Goal: Task Accomplishment & Management: Use online tool/utility

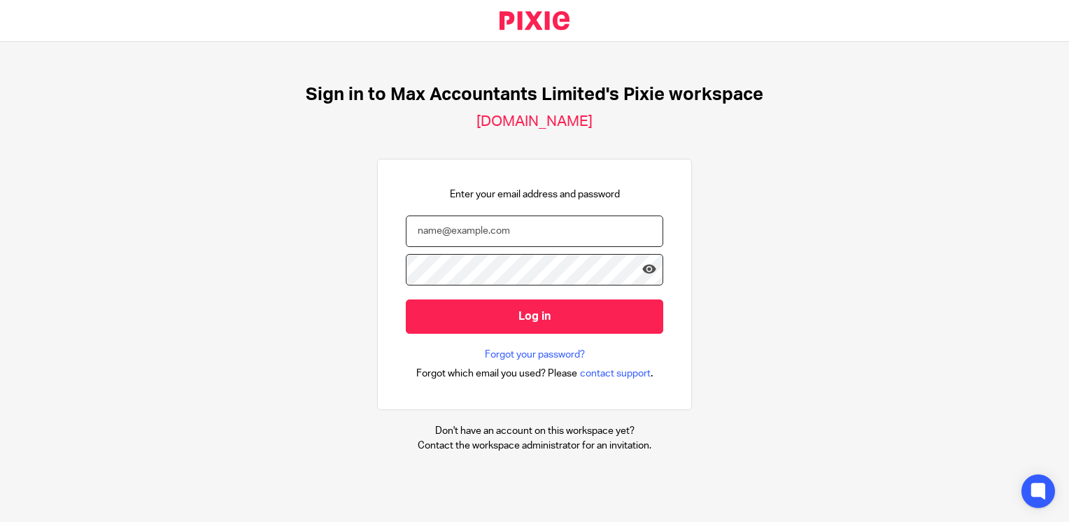
click at [504, 235] on input "email" at bounding box center [534, 230] width 257 height 31
type input "neilb@maxaccountants.co.uk"
click at [406, 299] on input "Log in" at bounding box center [534, 316] width 257 height 34
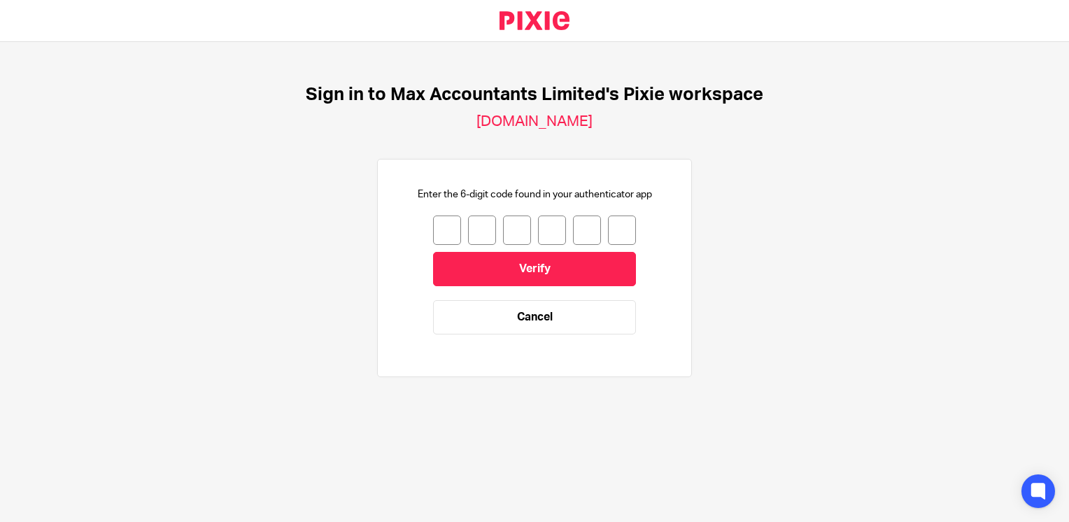
click at [437, 228] on input "number" at bounding box center [447, 229] width 28 height 29
type input "5"
type input "7"
type input "9"
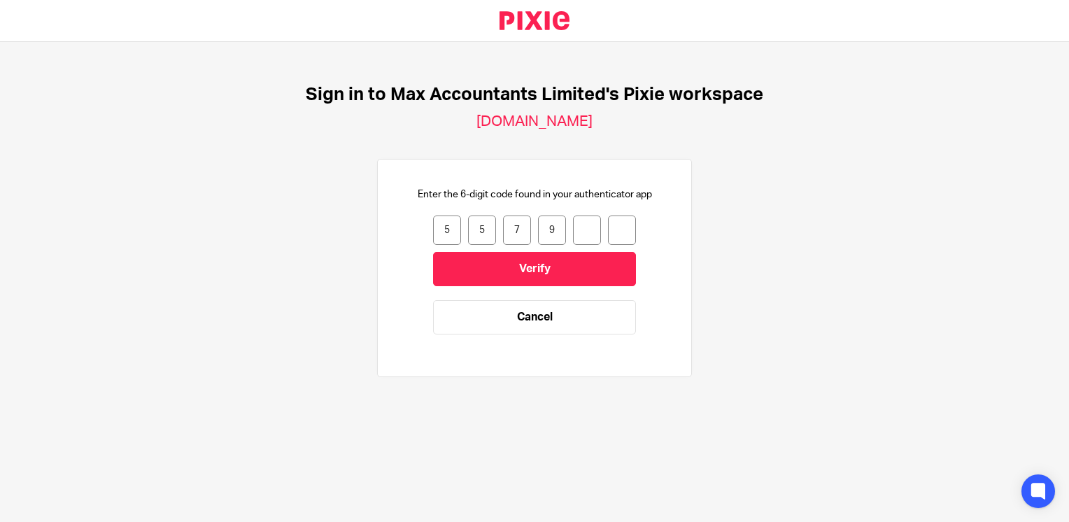
type input "8"
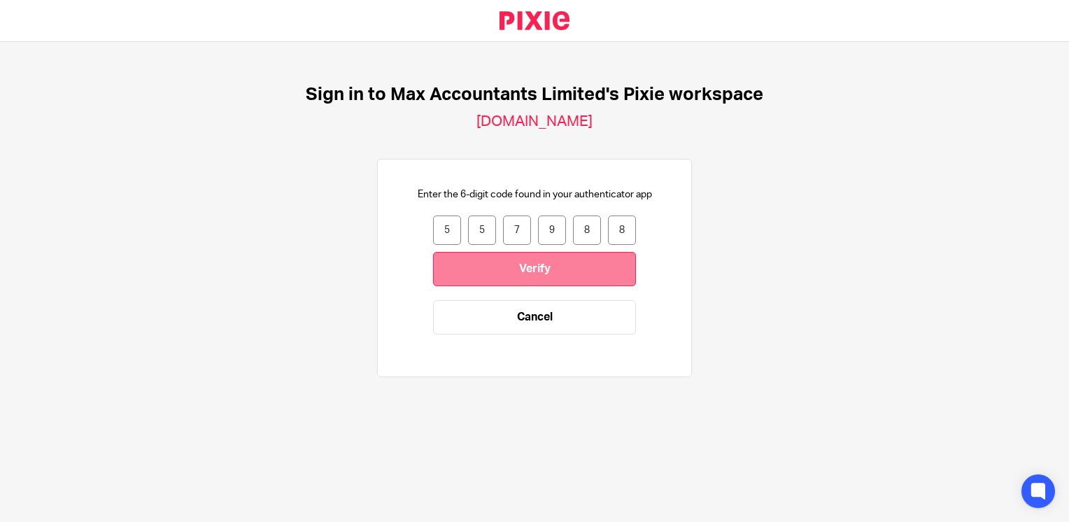
click at [456, 259] on input "Verify" at bounding box center [534, 269] width 203 height 34
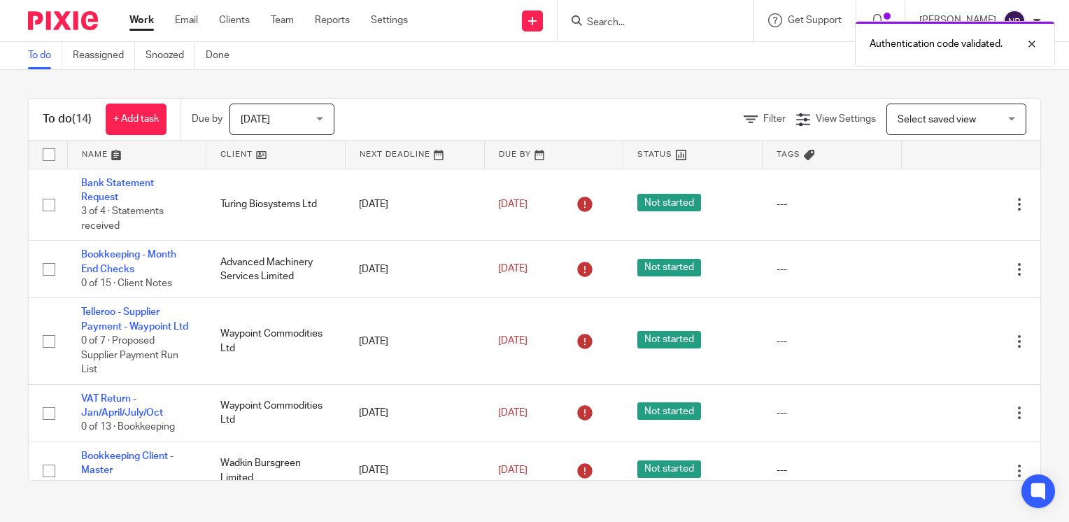
click at [249, 153] on link at bounding box center [275, 155] width 138 height 28
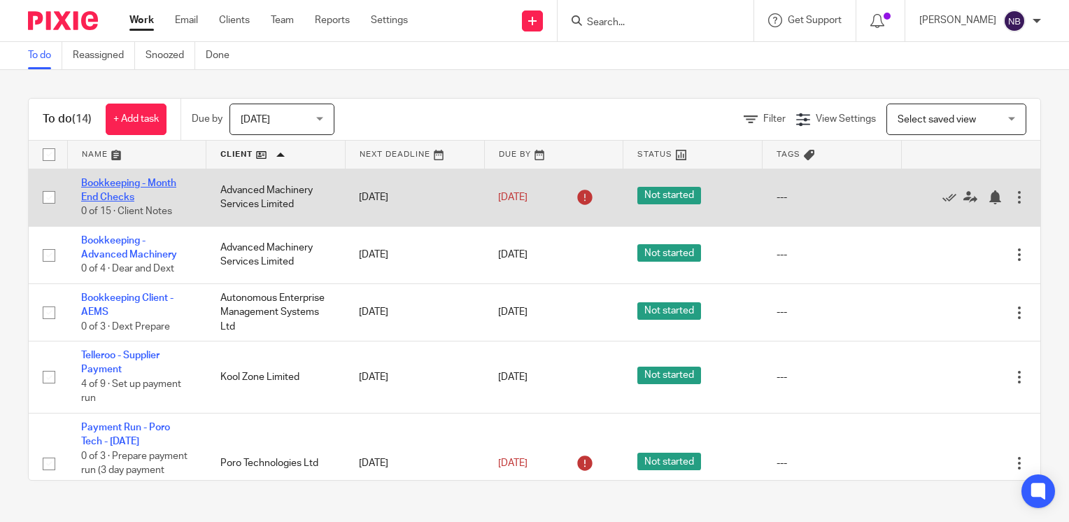
click at [106, 184] on link "Bookkeeping - Month End Checks" at bounding box center [128, 190] width 95 height 24
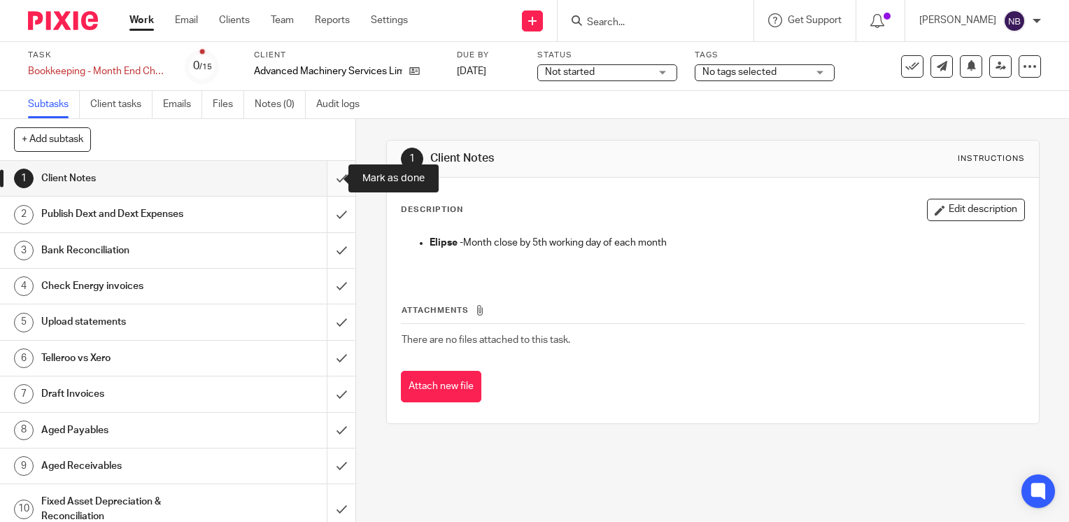
click at [327, 180] on input "submit" at bounding box center [177, 178] width 355 height 35
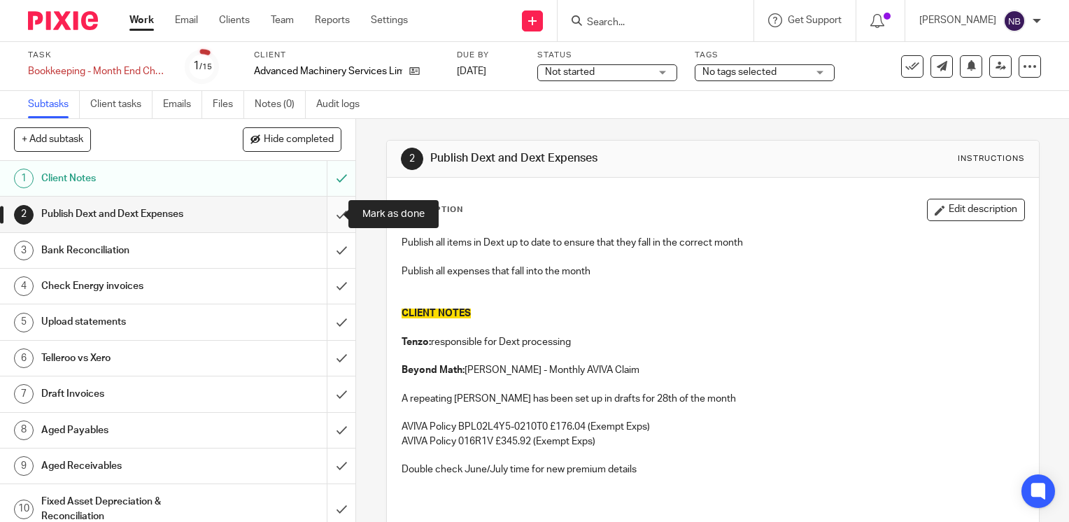
click at [322, 217] on input "submit" at bounding box center [177, 214] width 355 height 35
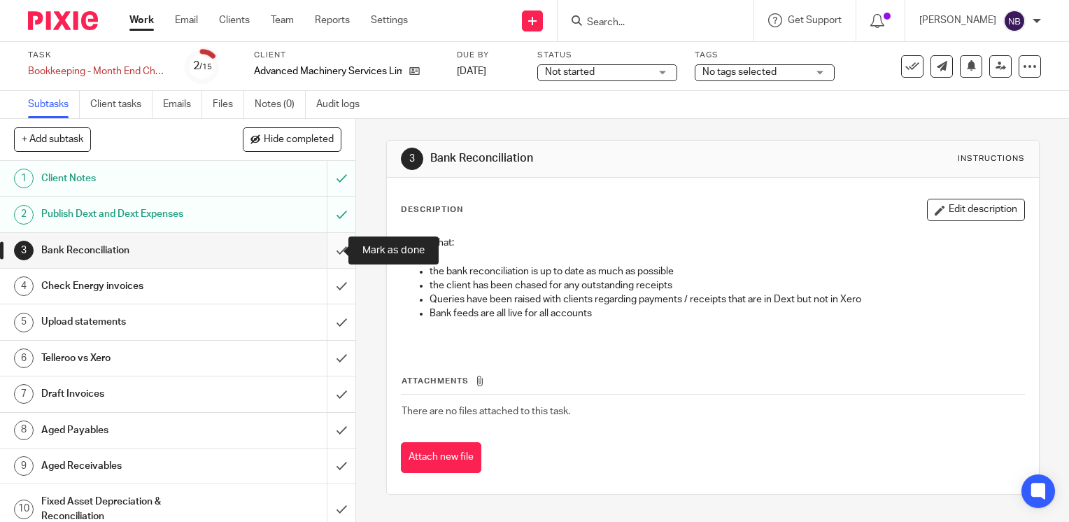
click at [327, 242] on input "submit" at bounding box center [177, 250] width 355 height 35
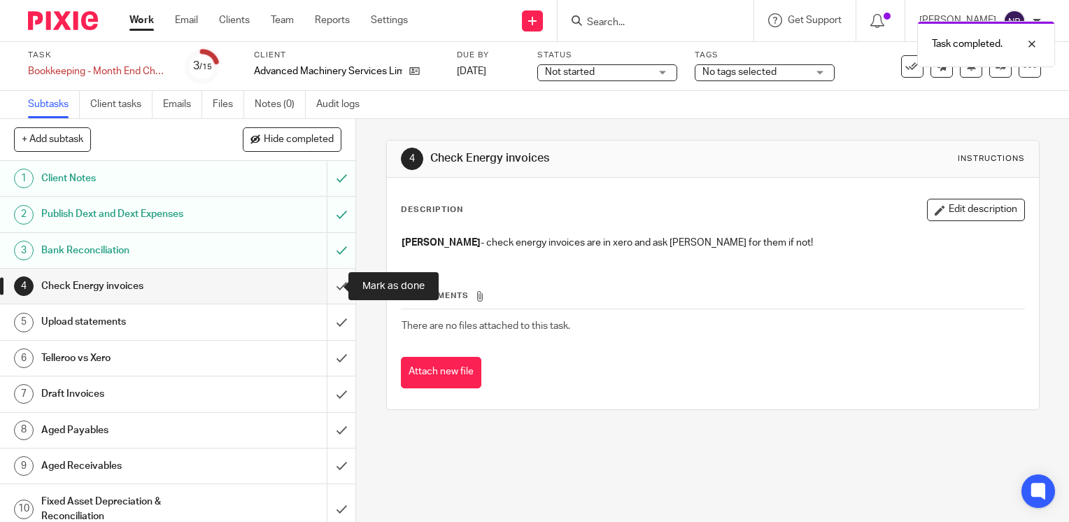
click at [332, 276] on input "submit" at bounding box center [177, 286] width 355 height 35
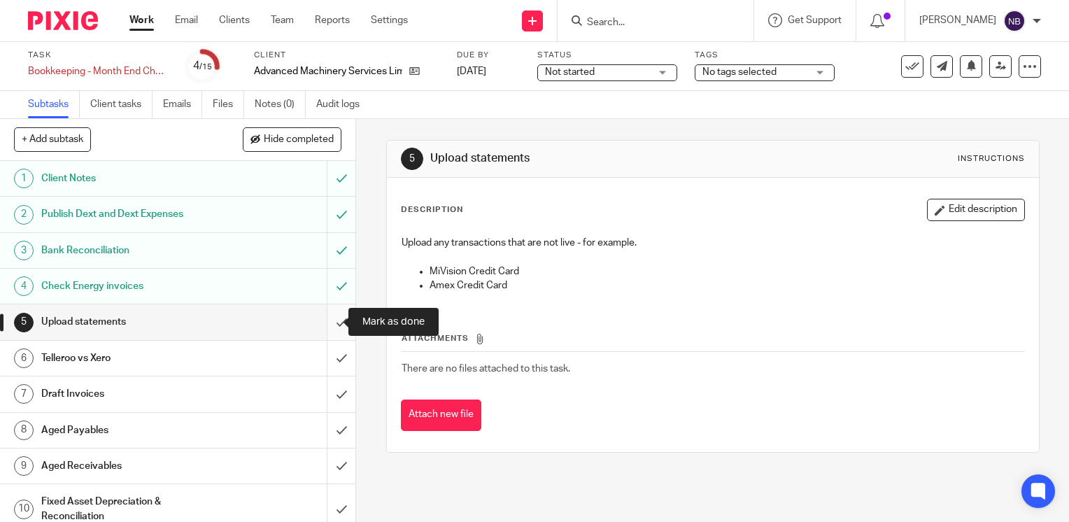
click at [324, 316] on input "submit" at bounding box center [177, 321] width 355 height 35
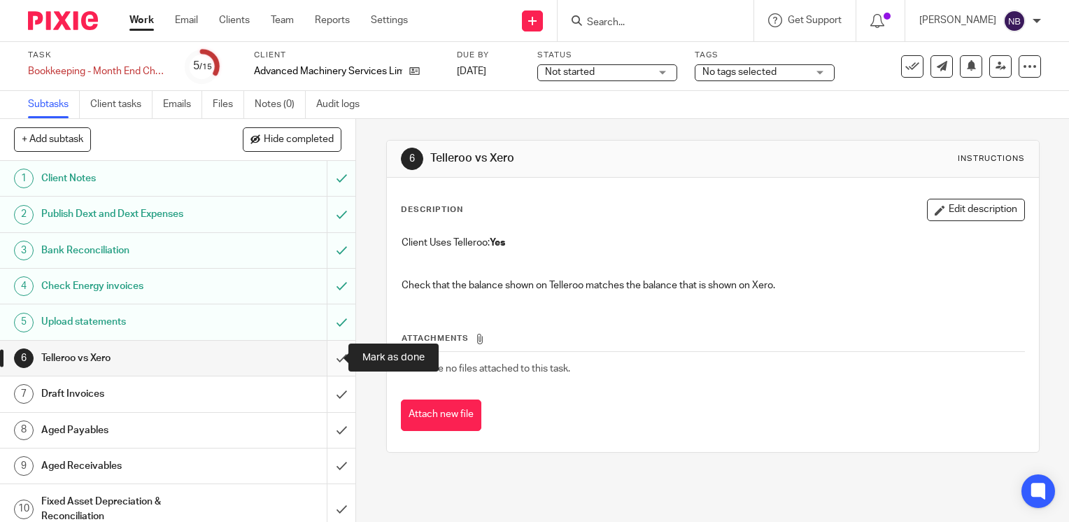
click at [328, 361] on input "submit" at bounding box center [177, 358] width 355 height 35
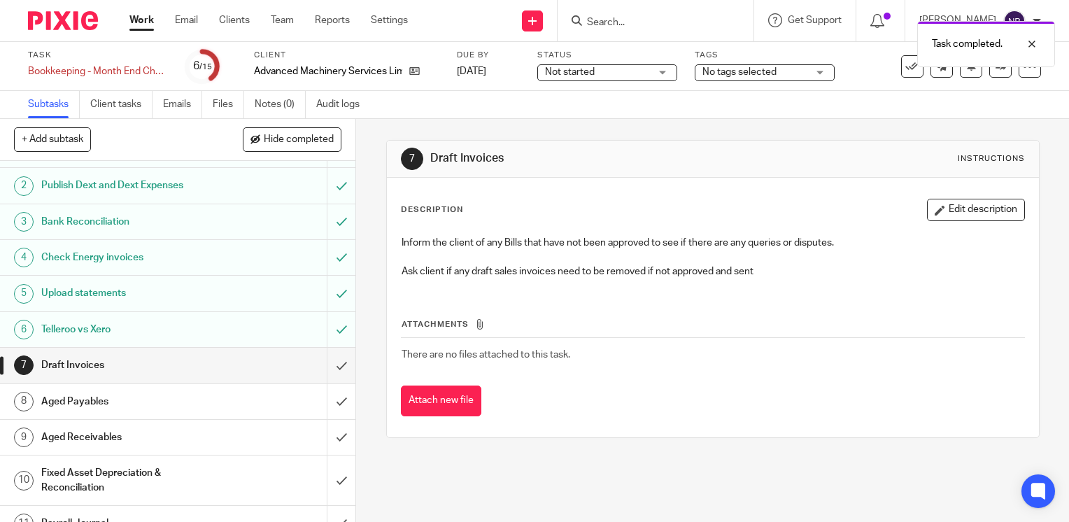
scroll to position [78, 0]
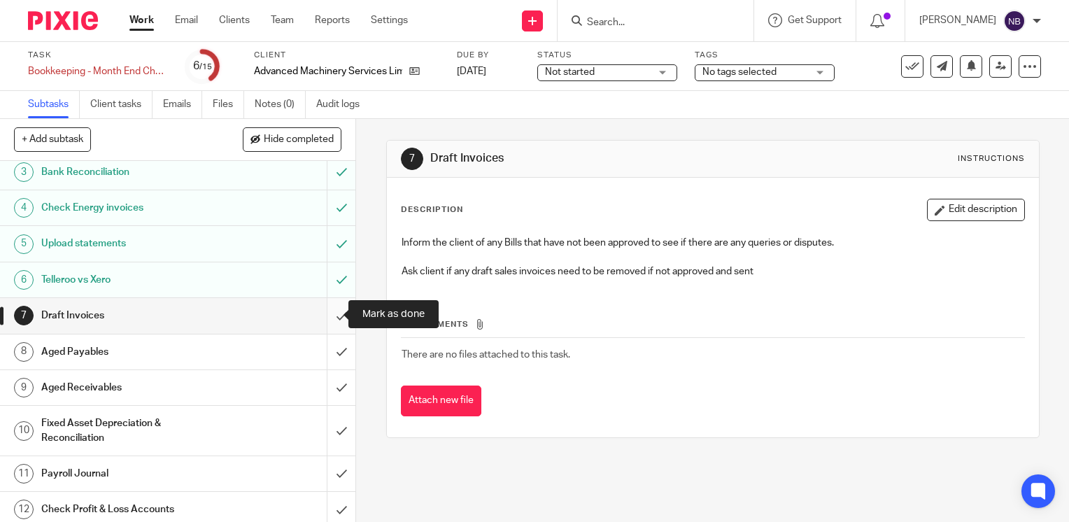
click at [325, 311] on input "submit" at bounding box center [177, 315] width 355 height 35
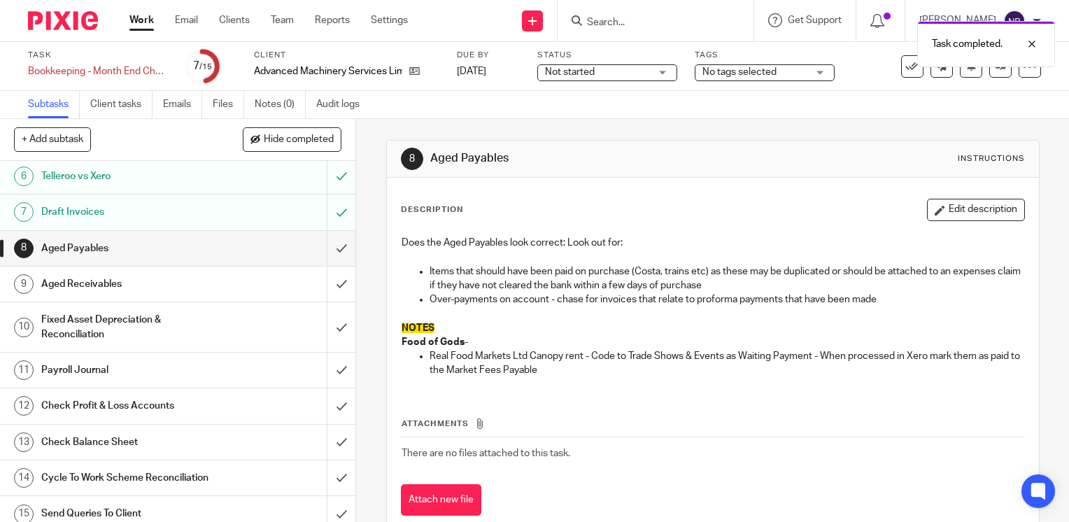
scroll to position [190, 0]
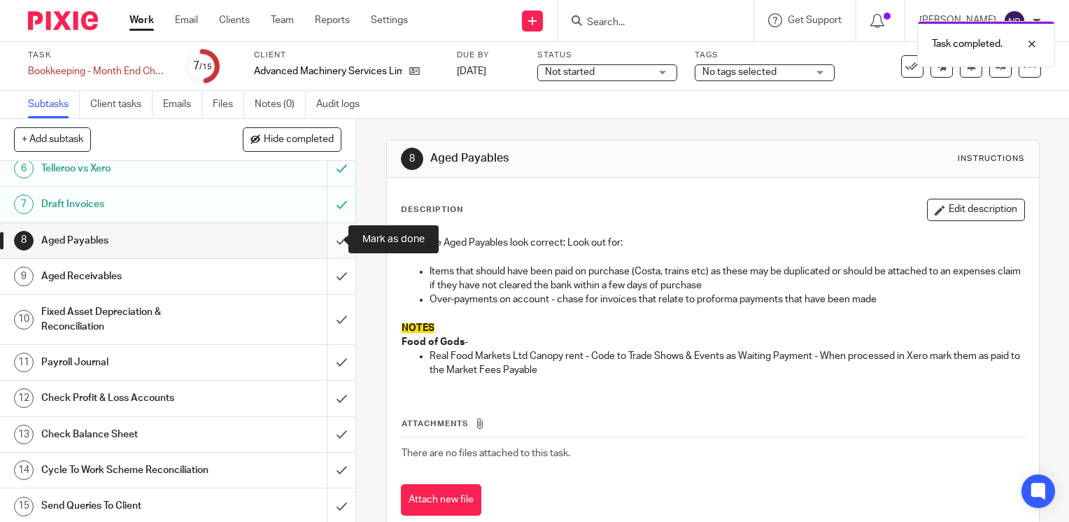
click at [329, 240] on input "submit" at bounding box center [177, 240] width 355 height 35
click at [329, 281] on input "submit" at bounding box center [177, 276] width 355 height 35
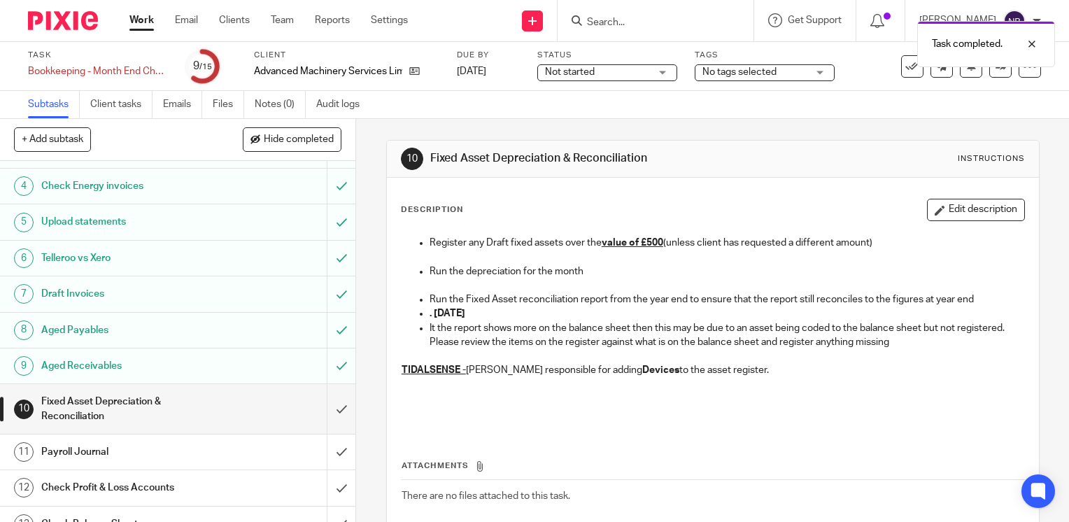
scroll to position [140, 0]
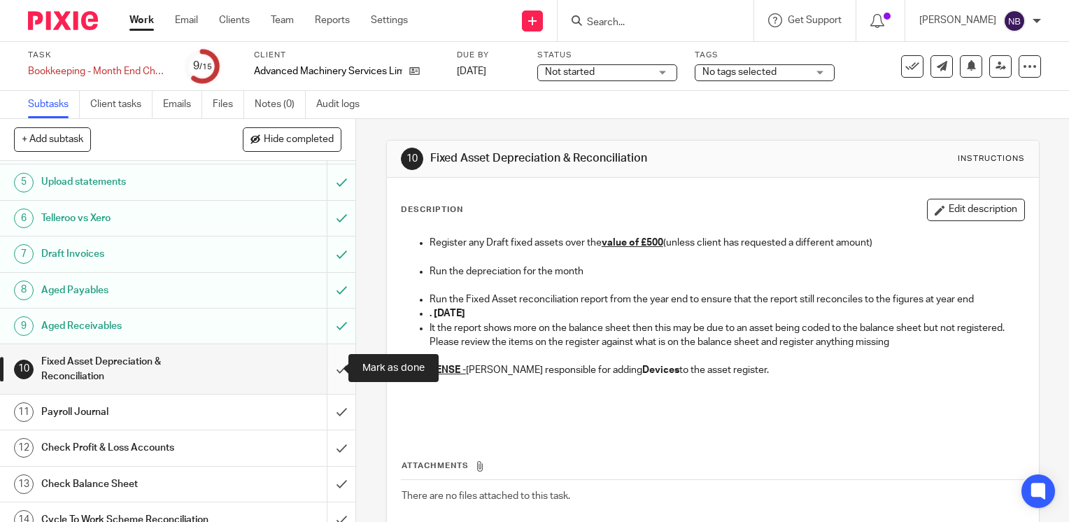
click at [327, 355] on input "submit" at bounding box center [177, 369] width 355 height 50
